Goal: Task Accomplishment & Management: Complete application form

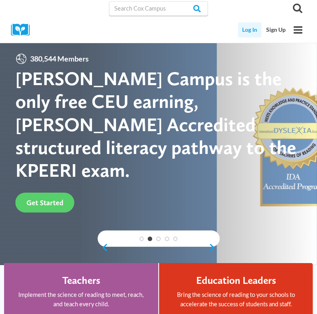
click at [249, 28] on link "Log In" at bounding box center [250, 29] width 24 height 15
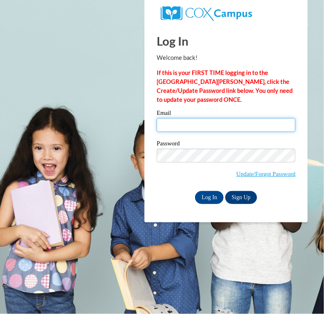
click at [185, 130] on input "Email" at bounding box center [225, 125] width 139 height 14
type input "katschrader@yahoo.com"
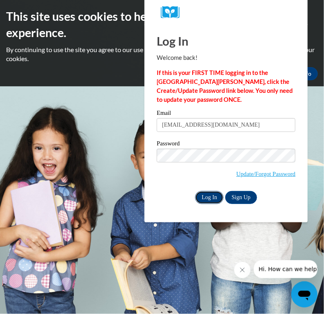
click at [205, 195] on input "Log In" at bounding box center [209, 197] width 29 height 13
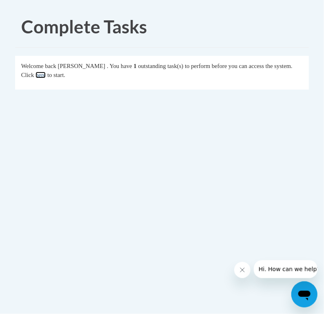
click at [46, 73] on link "here" at bounding box center [40, 75] width 10 height 7
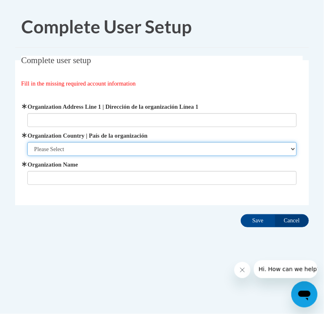
click at [293, 149] on select "Please Select United States | Estados Unidos Outside of the United States | Fue…" at bounding box center [161, 149] width 269 height 14
select select "ad49bcad-a171-4b2e-b99c-48b446064914"
click at [27, 142] on select "Please Select United States | Estados Unidos Outside of the United States | Fue…" at bounding box center [161, 149] width 269 height 14
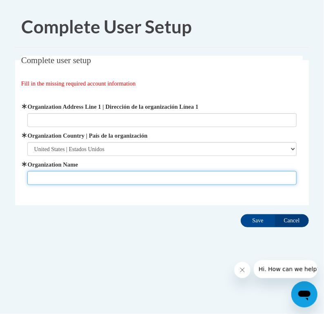
click at [207, 183] on input "Organization Name" at bounding box center [161, 178] width 269 height 14
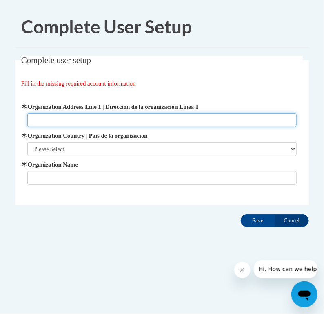
click at [58, 120] on input "Organization Address Line 1 | Dirección de la organización Línea 1" at bounding box center [161, 120] width 269 height 14
type input "[STREET_ADDRESS]"
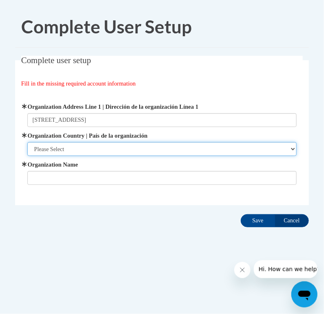
click at [96, 151] on select "Please Select [GEOGRAPHIC_DATA] | [GEOGRAPHIC_DATA] Outside of [GEOGRAPHIC_DATA…" at bounding box center [161, 149] width 269 height 14
select select "ad49bcad-a171-4b2e-b99c-48b446064914"
click at [27, 142] on select "Please Select [GEOGRAPHIC_DATA] | [GEOGRAPHIC_DATA] Outside of [GEOGRAPHIC_DATA…" at bounding box center [161, 149] width 269 height 14
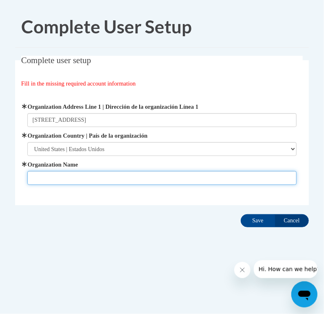
click at [86, 181] on input "Organization Name" at bounding box center [161, 178] width 269 height 14
type input "[PERSON_NAME]"
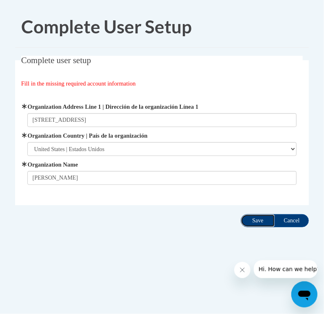
click at [254, 218] on input "Save" at bounding box center [257, 220] width 34 height 13
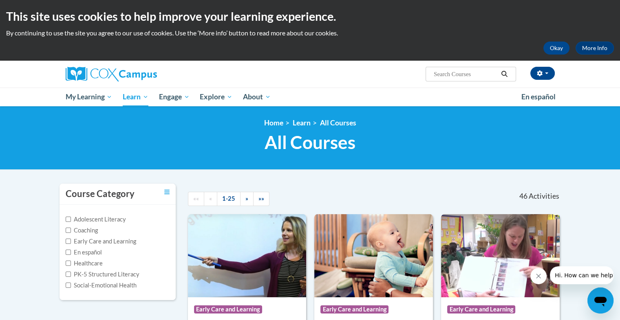
click at [323, 74] on input "Search..." at bounding box center [465, 74] width 65 height 10
type input "medical billing and coding"
click at [323, 74] on icon "Search" at bounding box center [503, 74] width 7 height 6
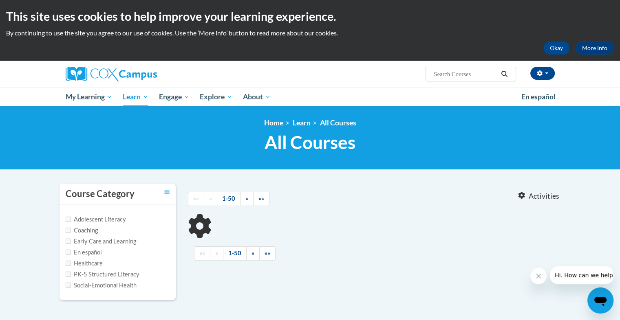
type input "medical billing and coding"
